Goal: Task Accomplishment & Management: Manage account settings

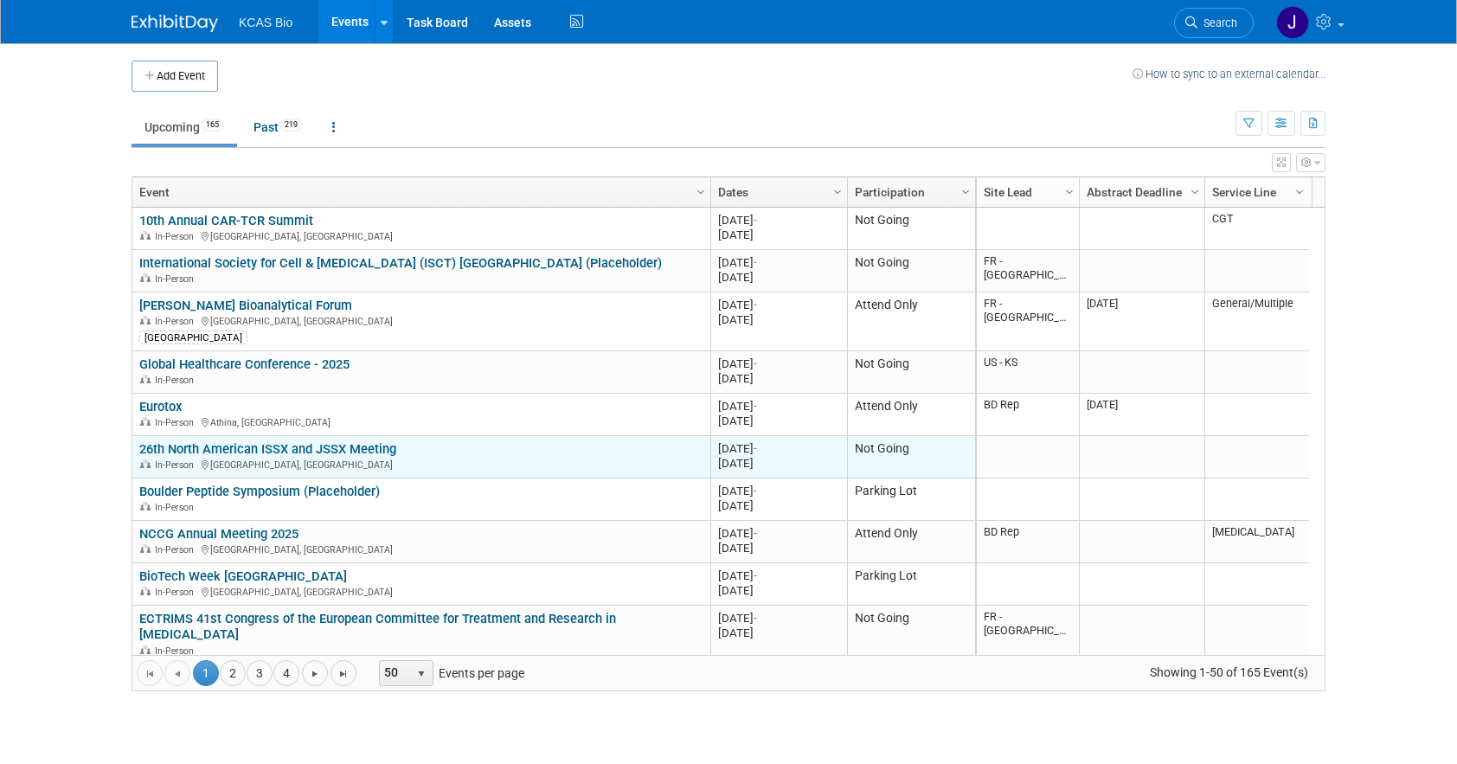
click at [275, 448] on link "26th North American ISSX and JSSX Meeting" at bounding box center [267, 449] width 257 height 16
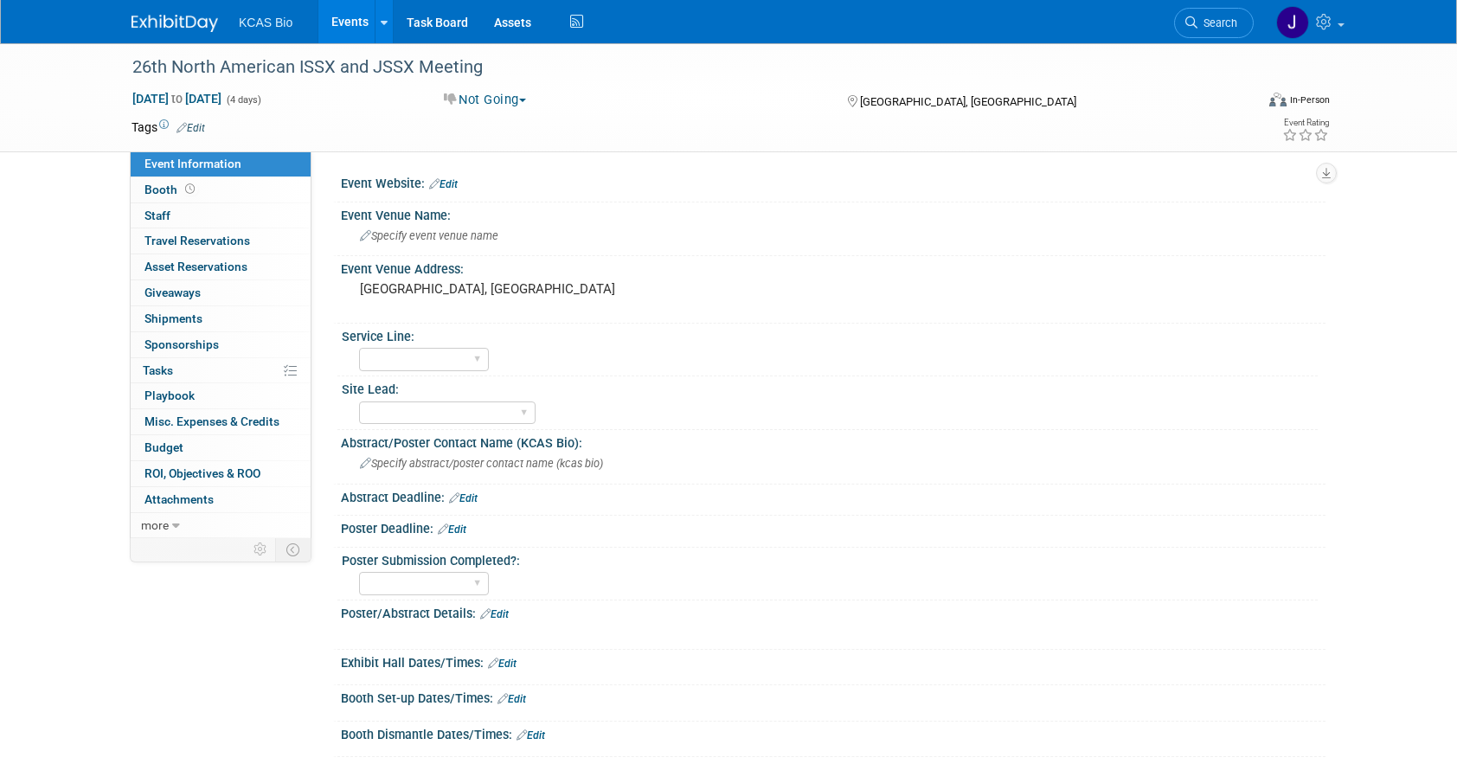
click at [441, 180] on link "Edit" at bounding box center [443, 184] width 29 height 12
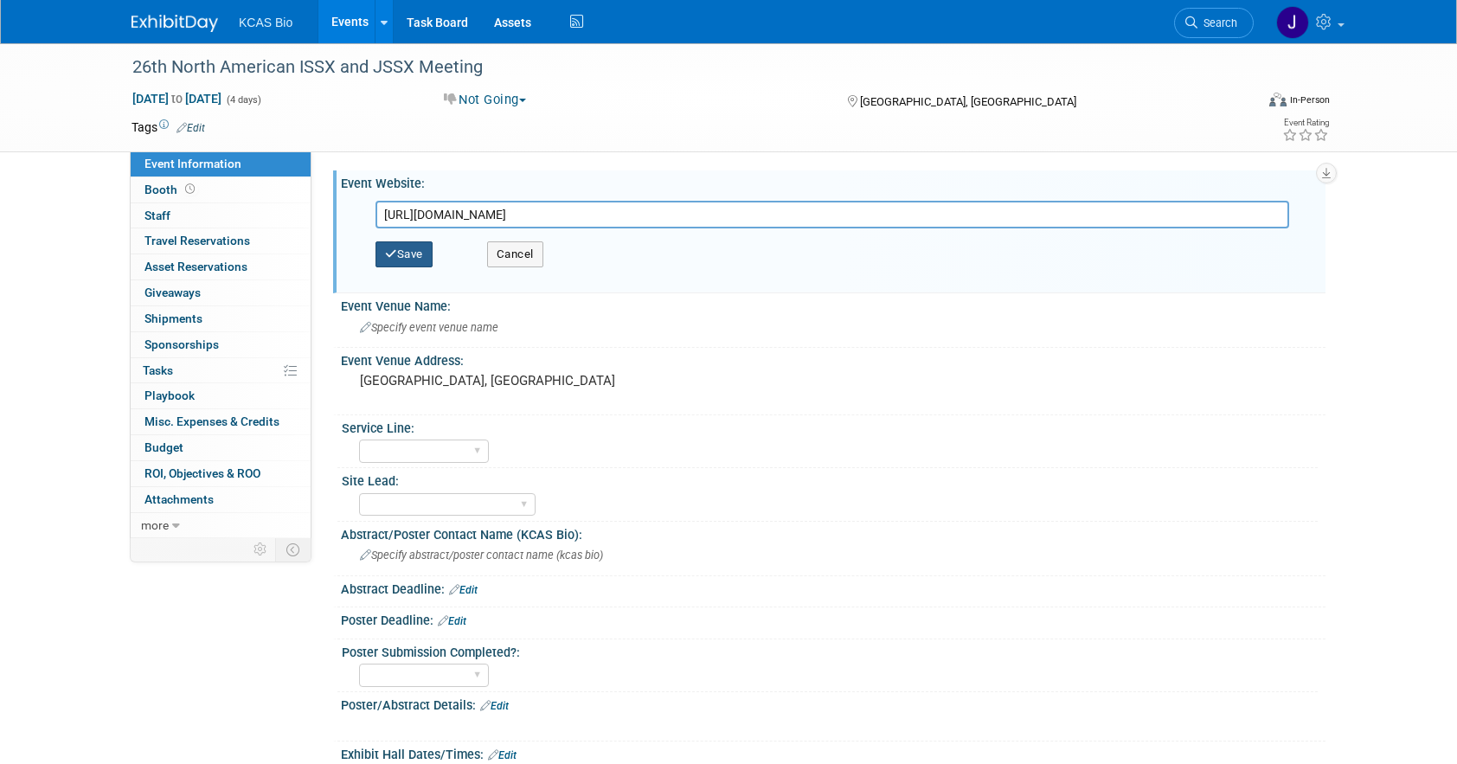
type input "https://www.issx2025.org/issx/registration-2025"
click at [395, 249] on icon "button" at bounding box center [391, 253] width 12 height 11
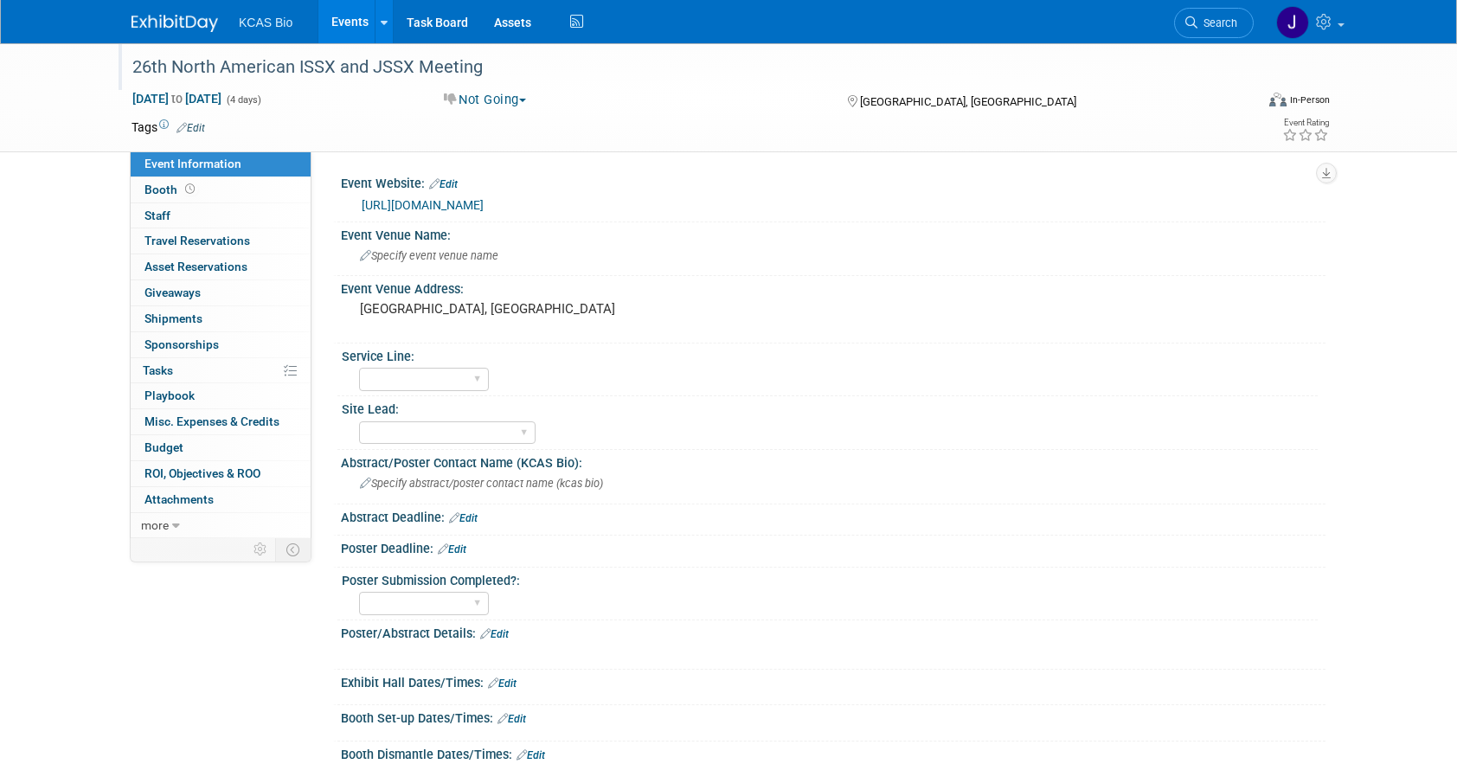
click at [203, 72] on div "26th North American ISSX and JSSX Meeting" at bounding box center [676, 67] width 1101 height 31
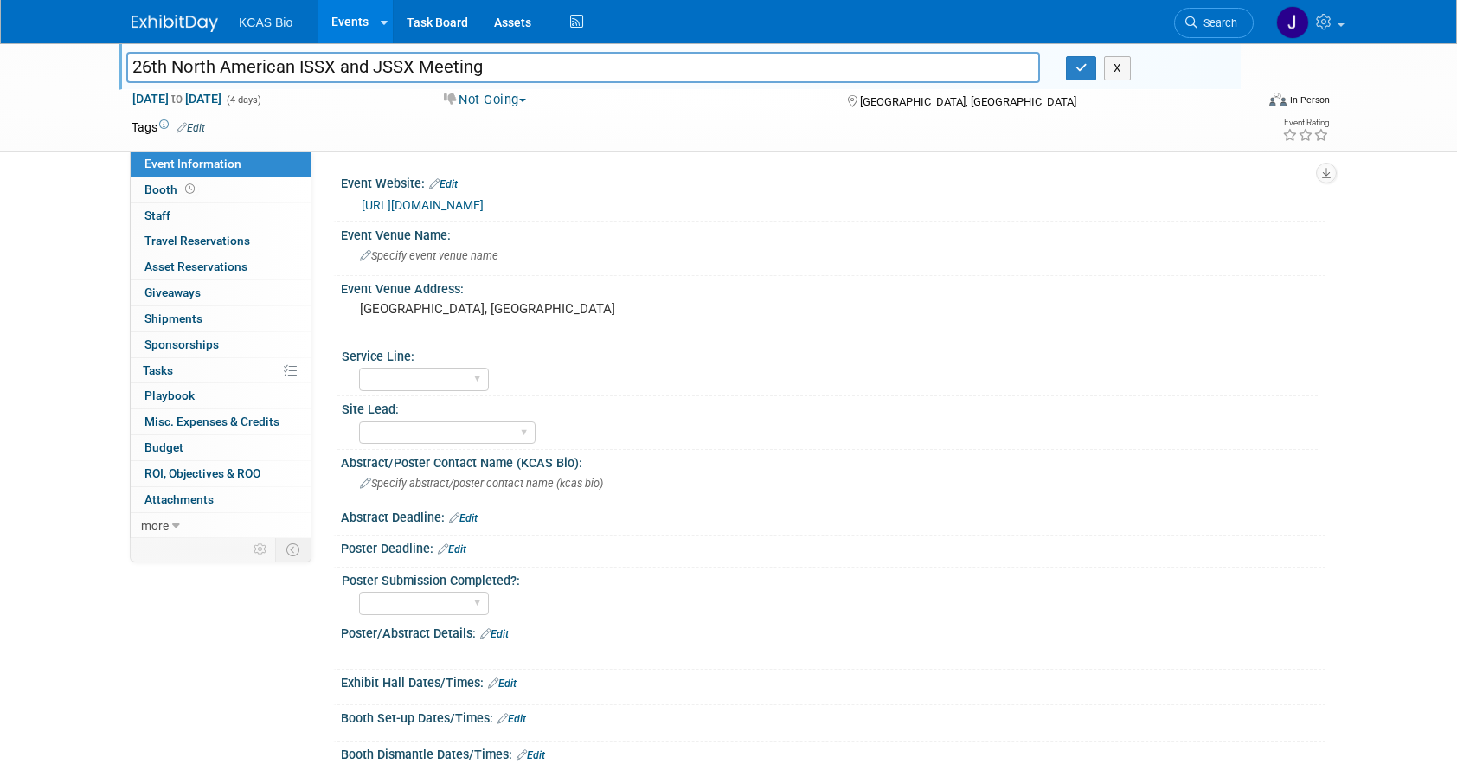
drag, startPoint x: 297, startPoint y: 66, endPoint x: -93, endPoint y: 55, distance: 389.4
click at [0, 55] on html "KCAS Bio Events Add Event Bulk Upload Events Shareable Event Boards Recently Vi…" at bounding box center [728, 382] width 1457 height 764
drag, startPoint x: 173, startPoint y: 66, endPoint x: 249, endPoint y: 65, distance: 76.1
click at [247, 66] on input "ISSX and JSSX Meeting" at bounding box center [582, 67] width 913 height 30
type input "ISSX Meeting"
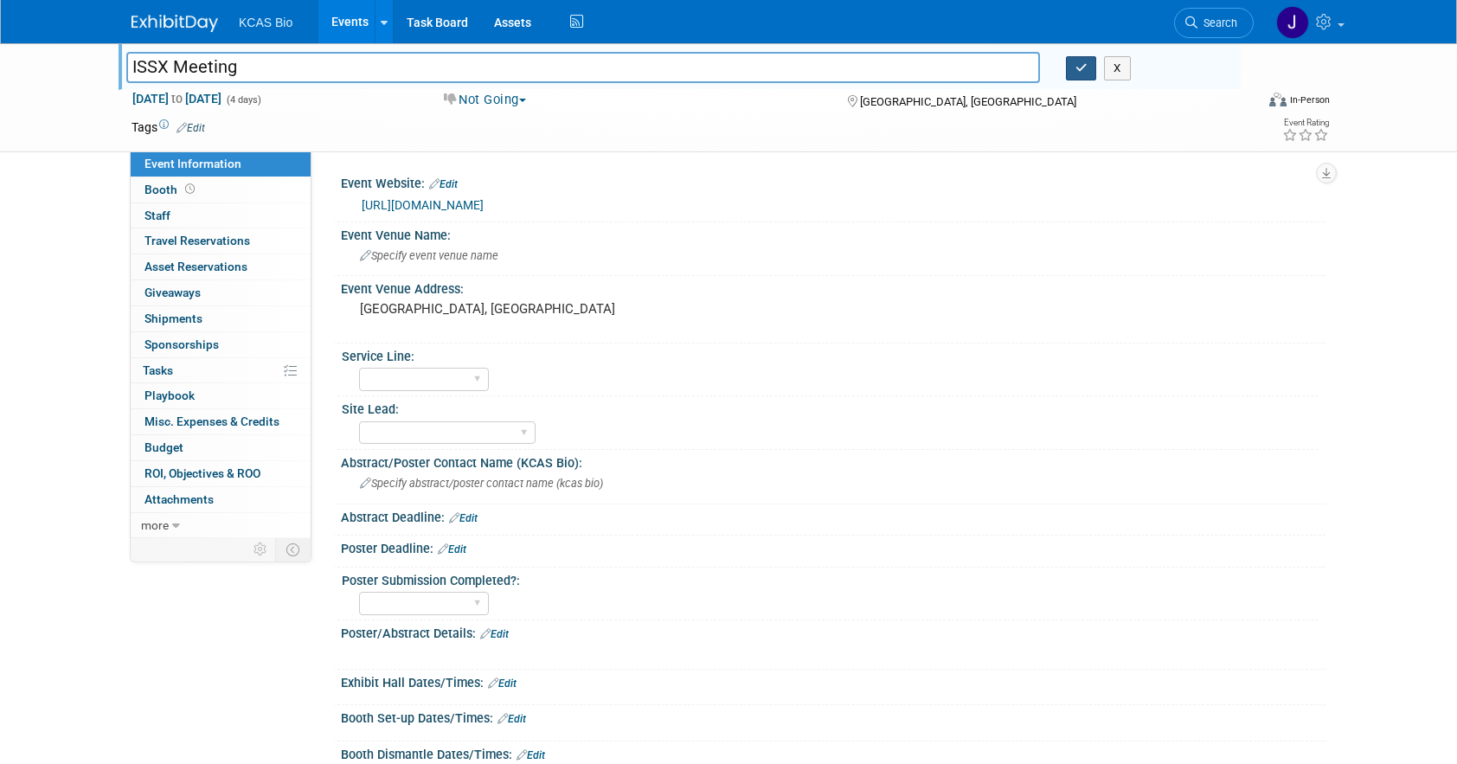
click at [1080, 70] on icon "button" at bounding box center [1081, 67] width 12 height 11
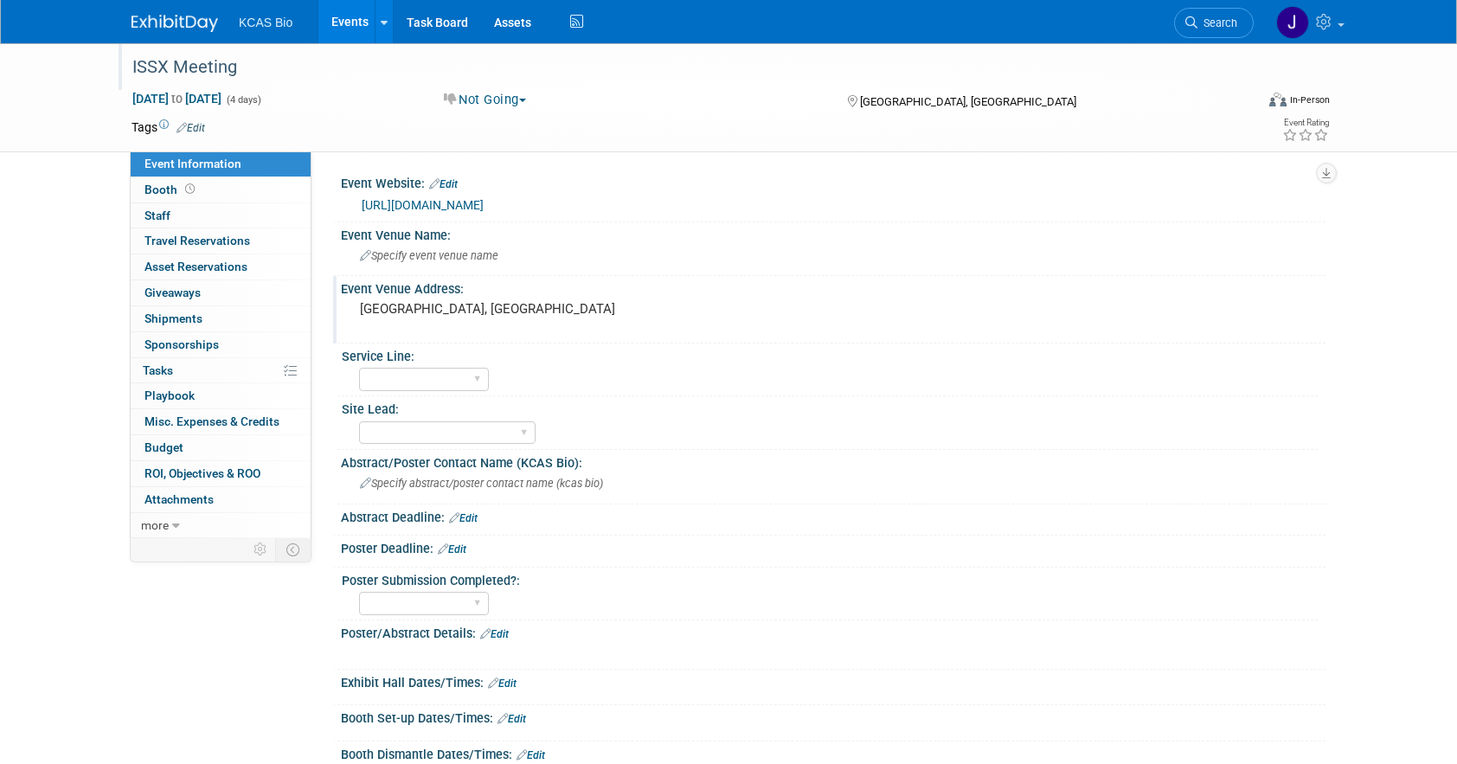
click at [485, 308] on pre "[GEOGRAPHIC_DATA], [GEOGRAPHIC_DATA]" at bounding box center [546, 309] width 372 height 16
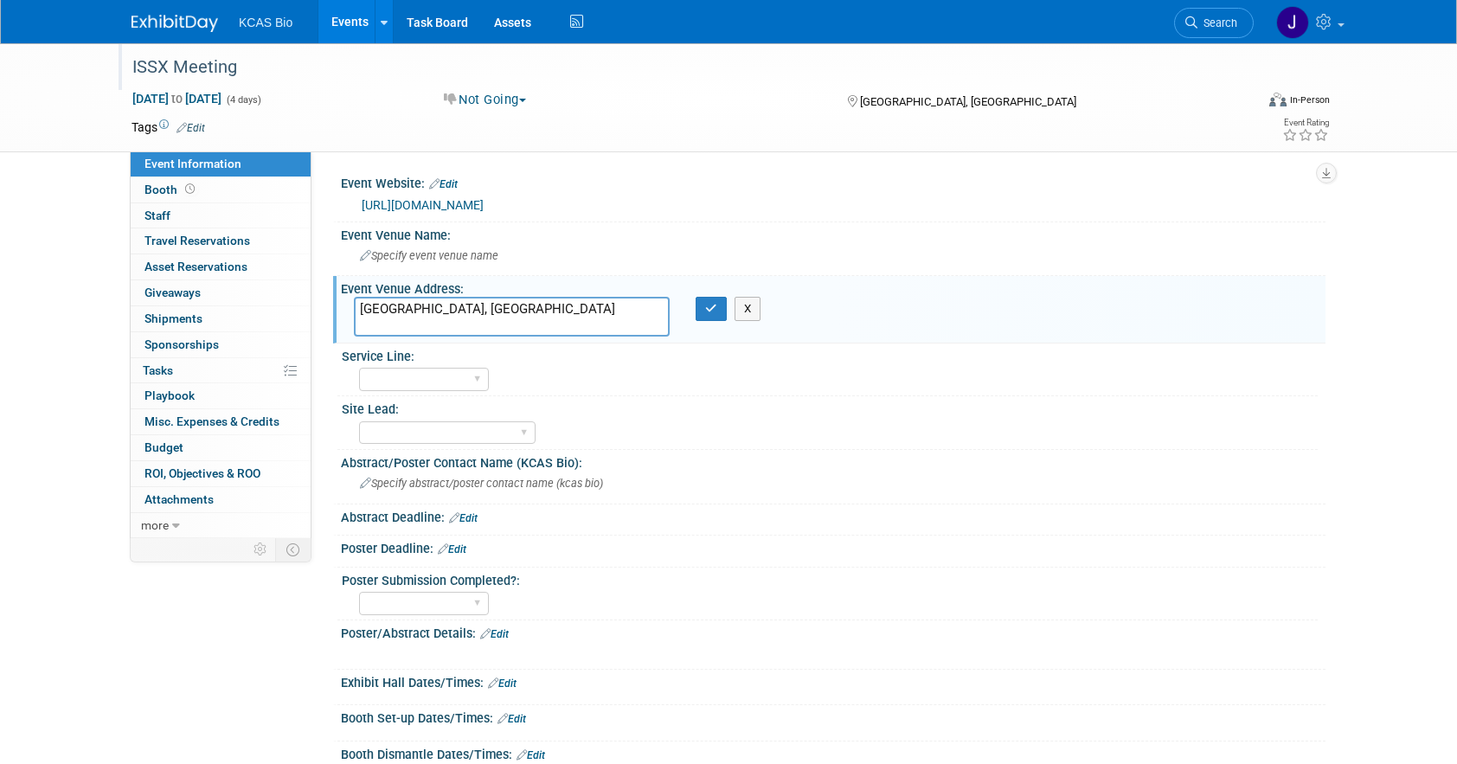
drag, startPoint x: 410, startPoint y: 311, endPoint x: 324, endPoint y: 289, distance: 89.4
click at [323, 305] on div "Event Website: Edit https://www.issx2025.org/issx/registration-2025 https://www…" at bounding box center [818, 344] width 1014 height 387
type textarea "Chicago, IL"
click at [702, 304] on button "button" at bounding box center [710, 309] width 31 height 24
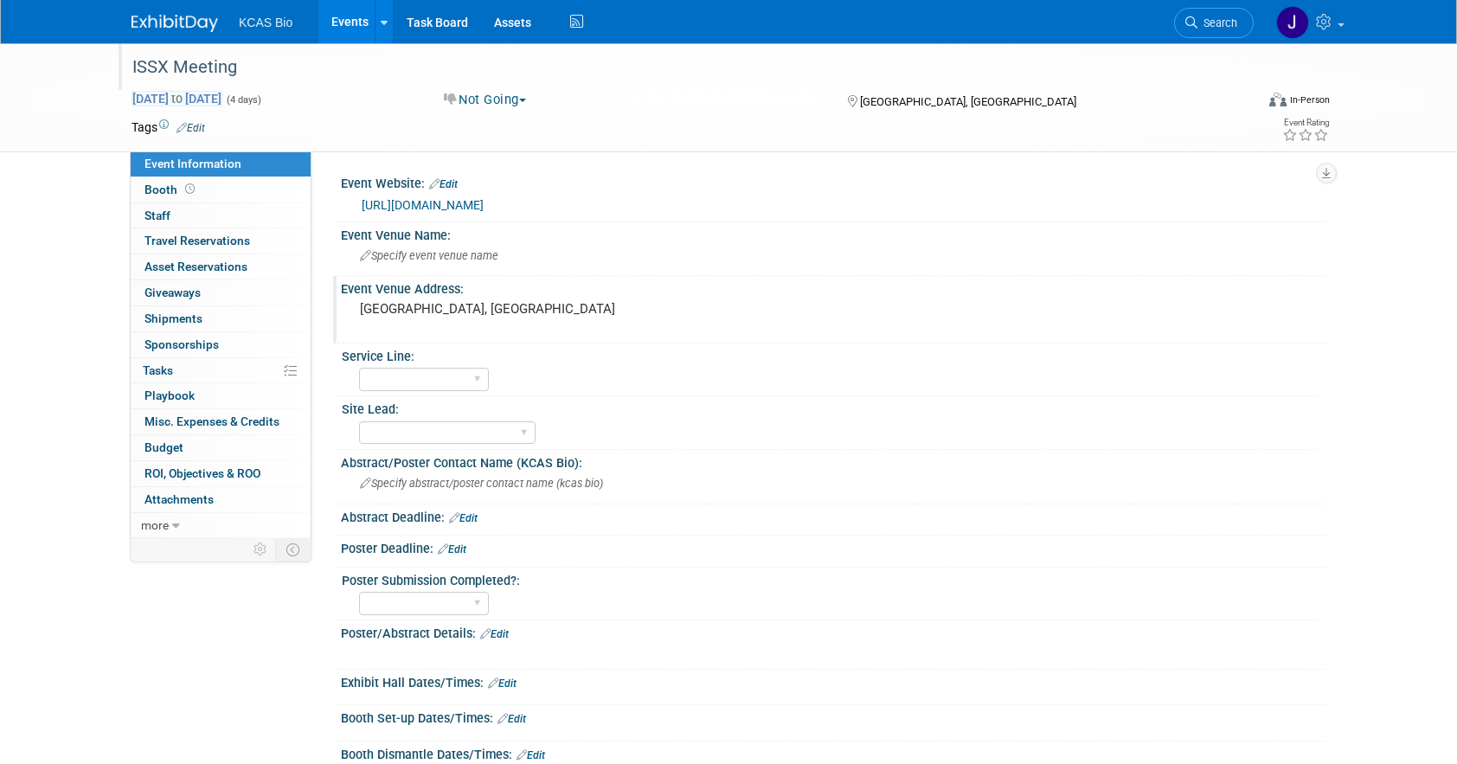
click at [203, 100] on span "Sep 15, 2025 to Sep 18, 2025" at bounding box center [176, 99] width 91 height 16
select select "8"
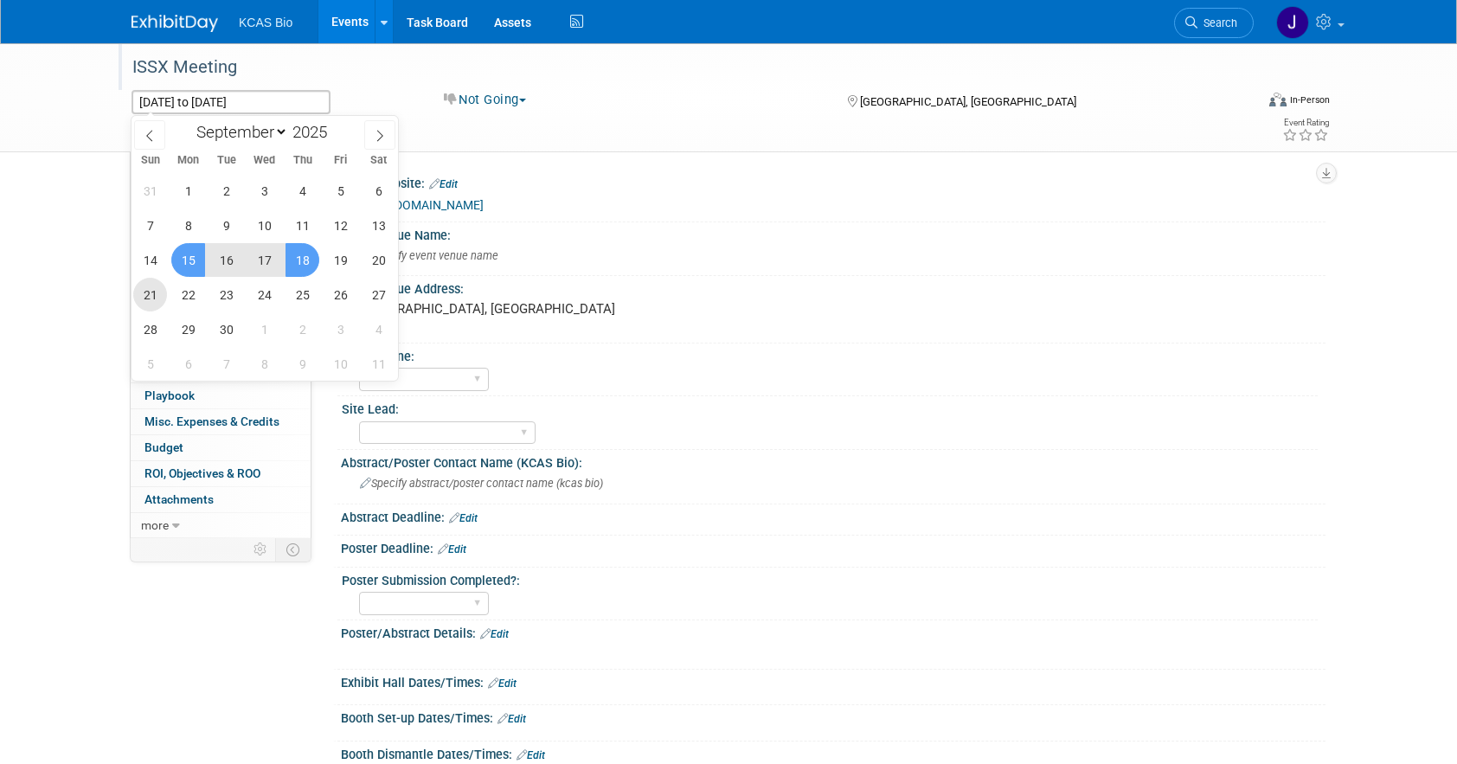
click at [154, 298] on span "21" at bounding box center [150, 295] width 34 height 34
type input "Sep 21, 2025"
click at [258, 299] on span "24" at bounding box center [264, 295] width 34 height 34
